Goal: Information Seeking & Learning: Stay updated

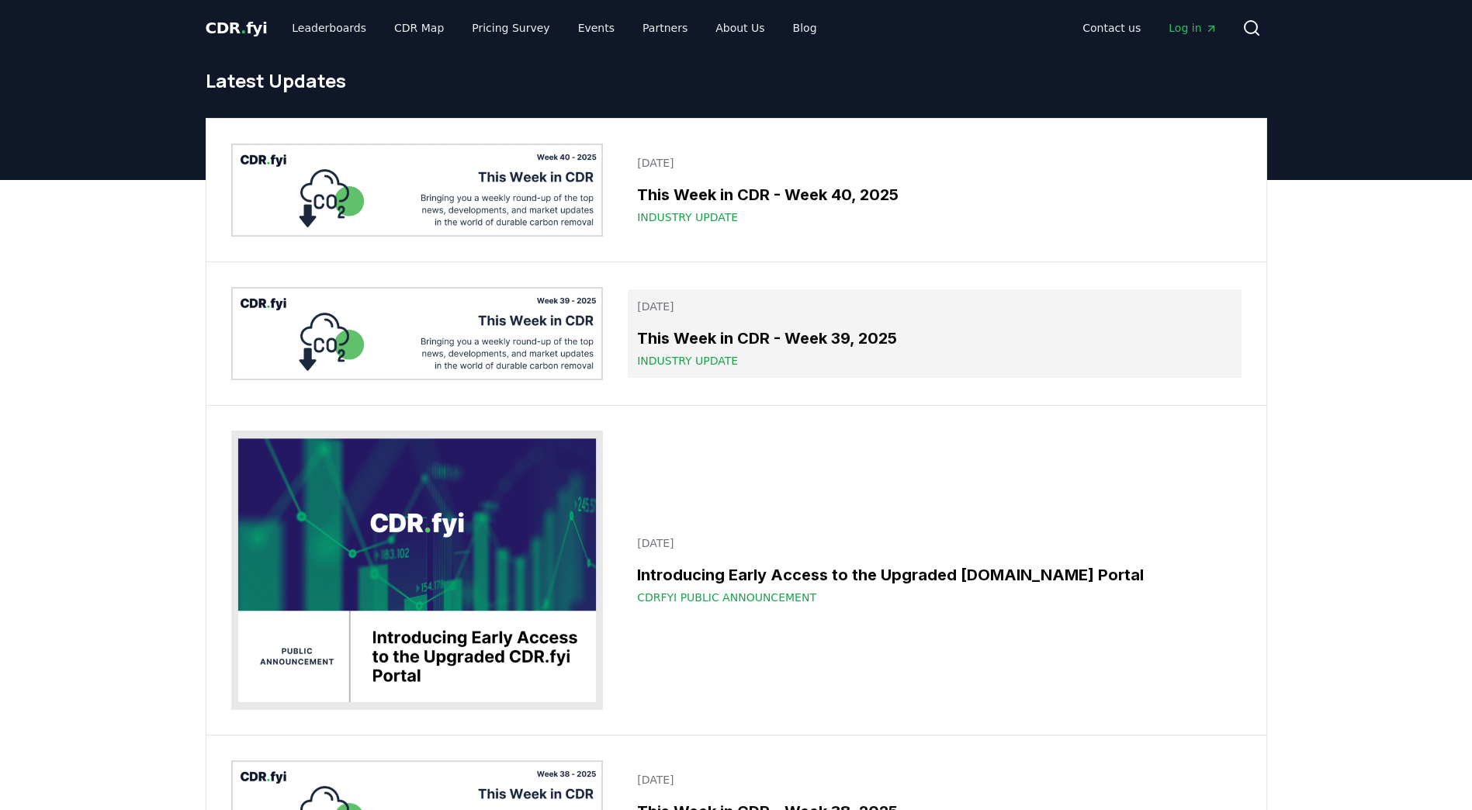
click at [860, 361] on div "Industry Update" at bounding box center [934, 361] width 594 height 16
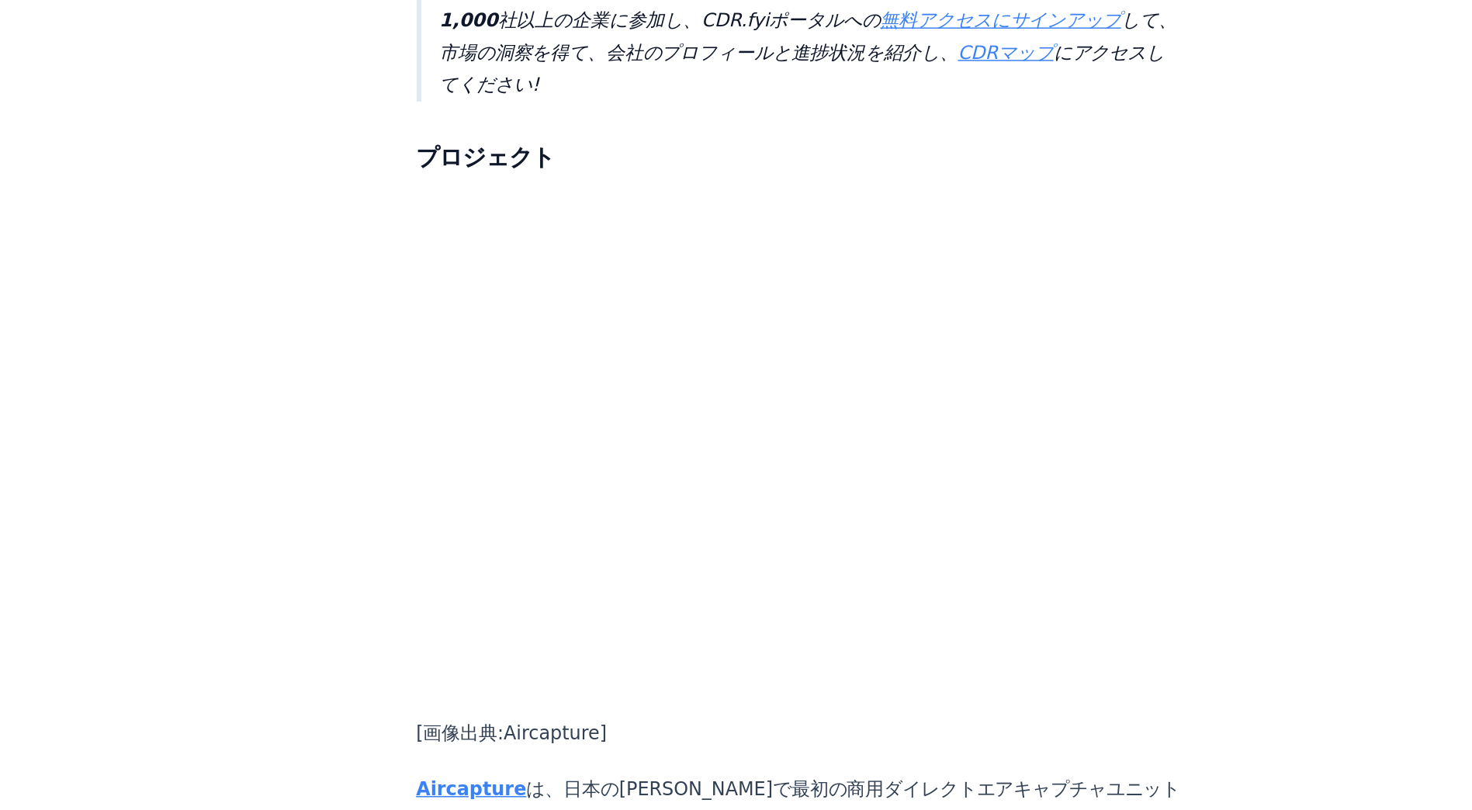
scroll to position [1749, 0]
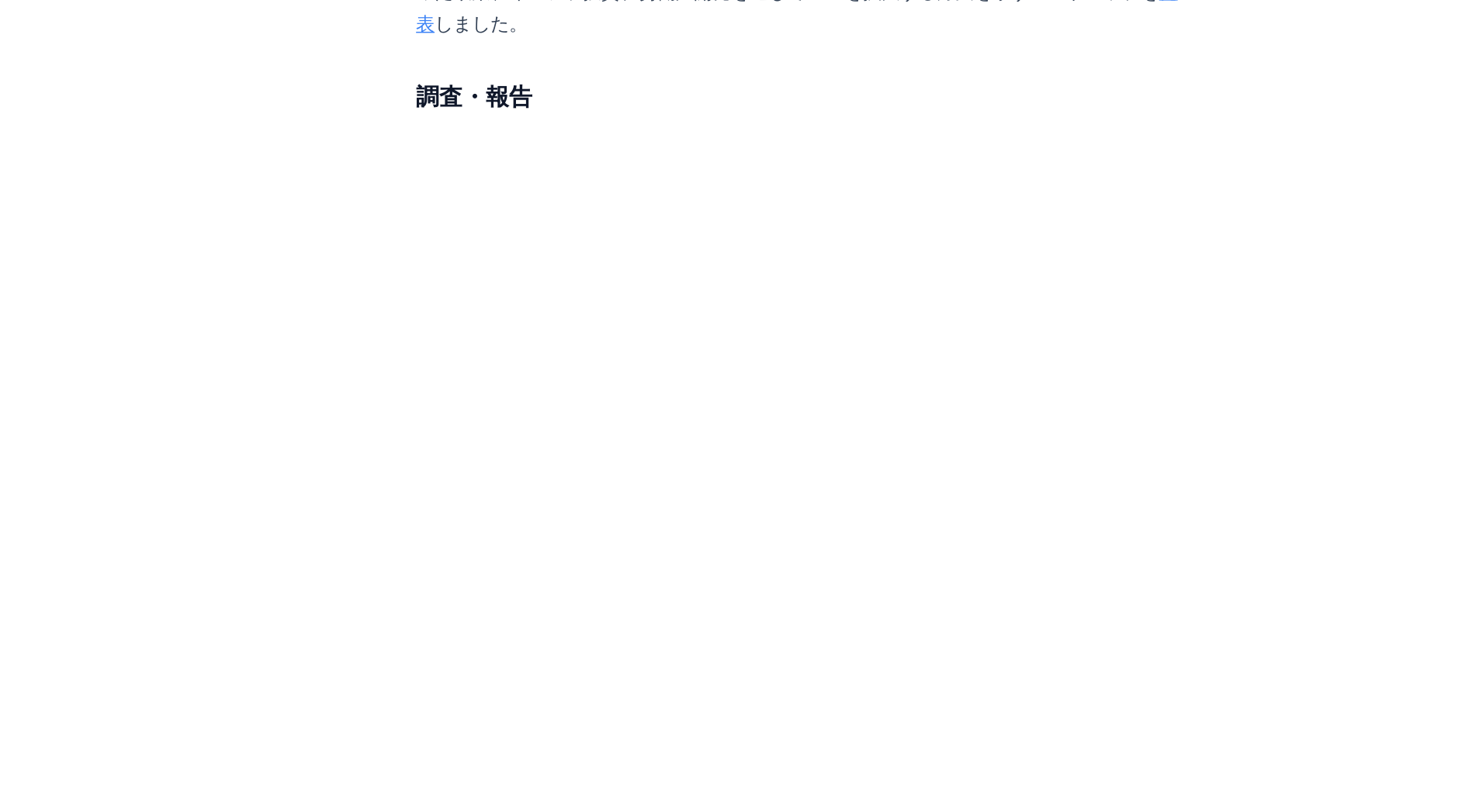
scroll to position [3752, 0]
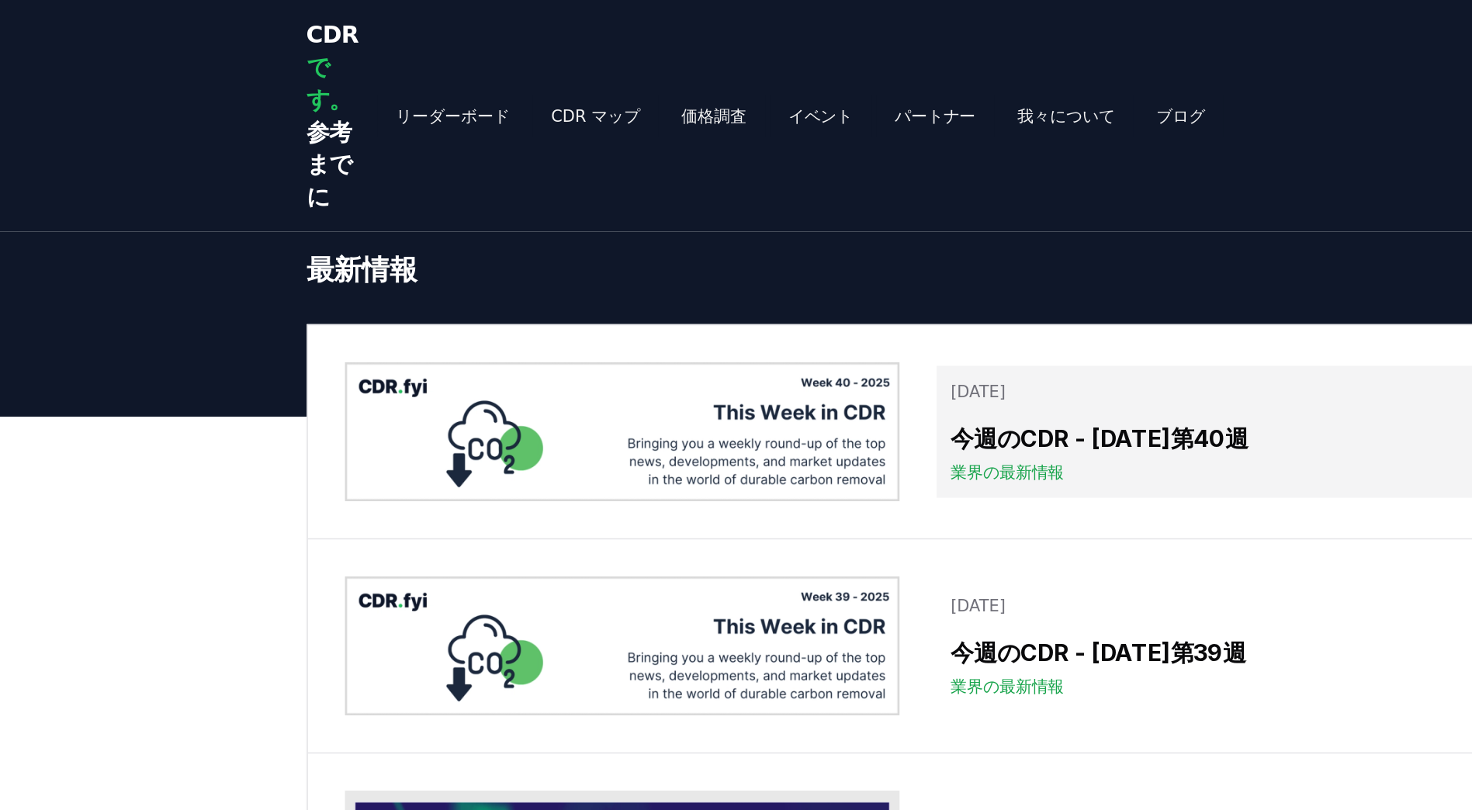
click at [773, 305] on h3 "今週のCDR - [DATE]第40週" at bounding box center [934, 293] width 594 height 23
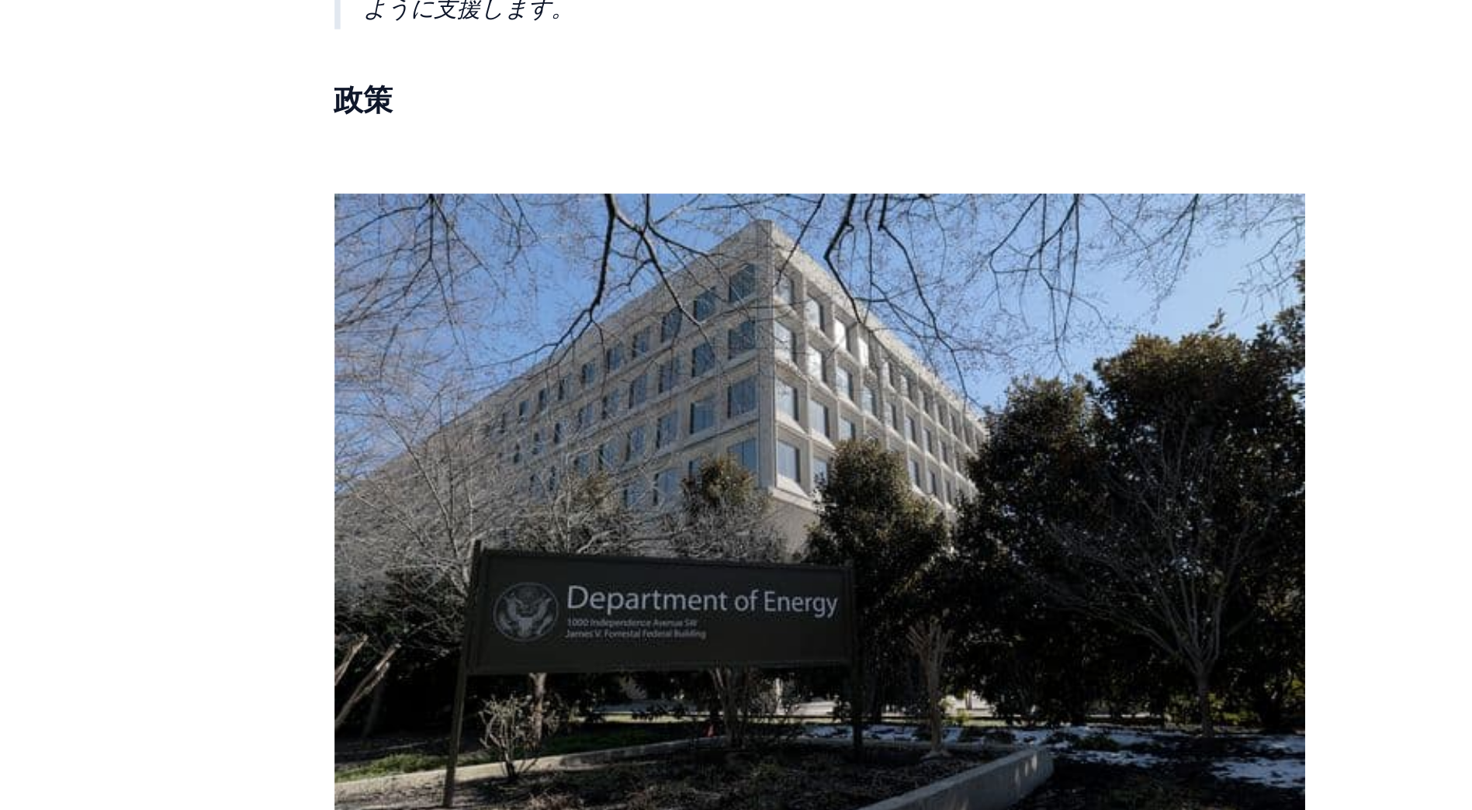
scroll to position [3316, 0]
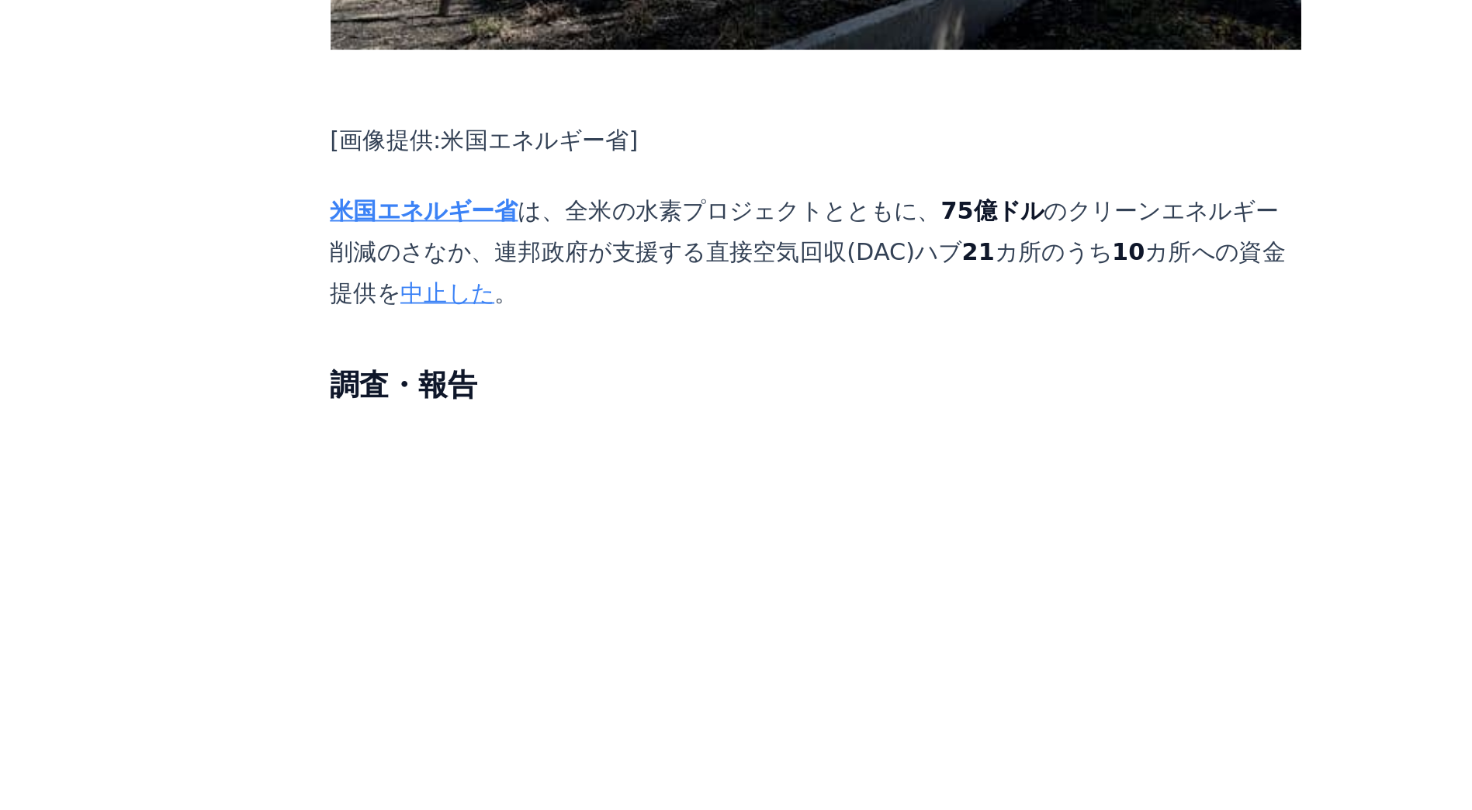
scroll to position [3935, 0]
